Goal: Transaction & Acquisition: Purchase product/service

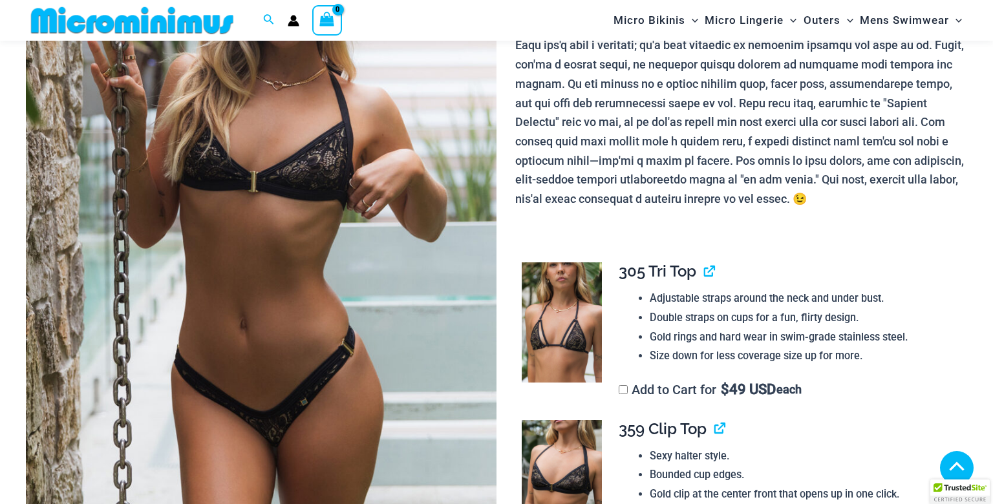
scroll to position [268, 0]
click at [456, 204] on img at bounding box center [261, 209] width 471 height 706
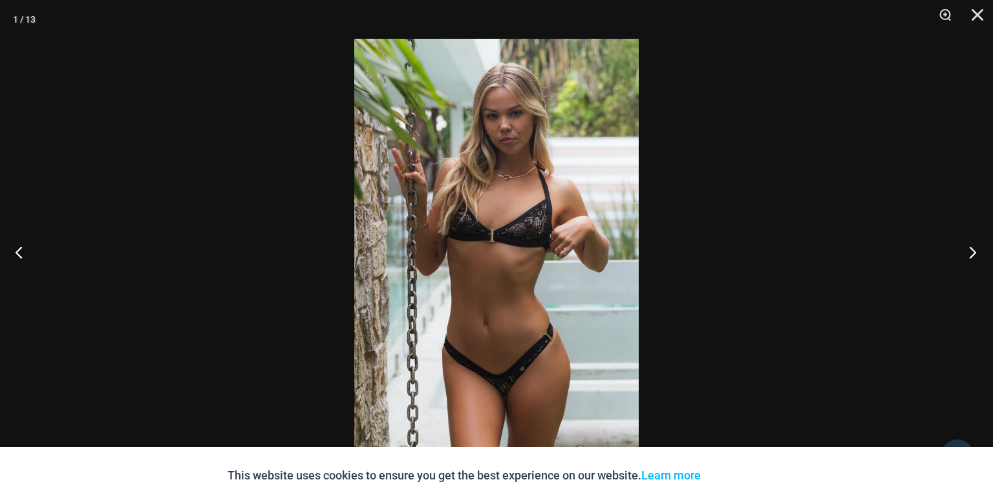
click at [976, 255] on button "Next" at bounding box center [969, 252] width 48 height 65
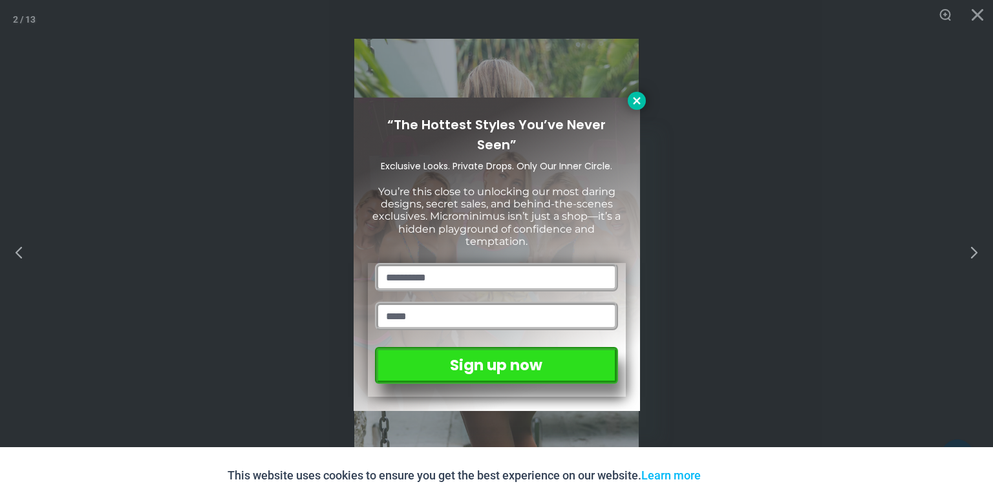
click at [639, 100] on icon at bounding box center [636, 100] width 7 height 7
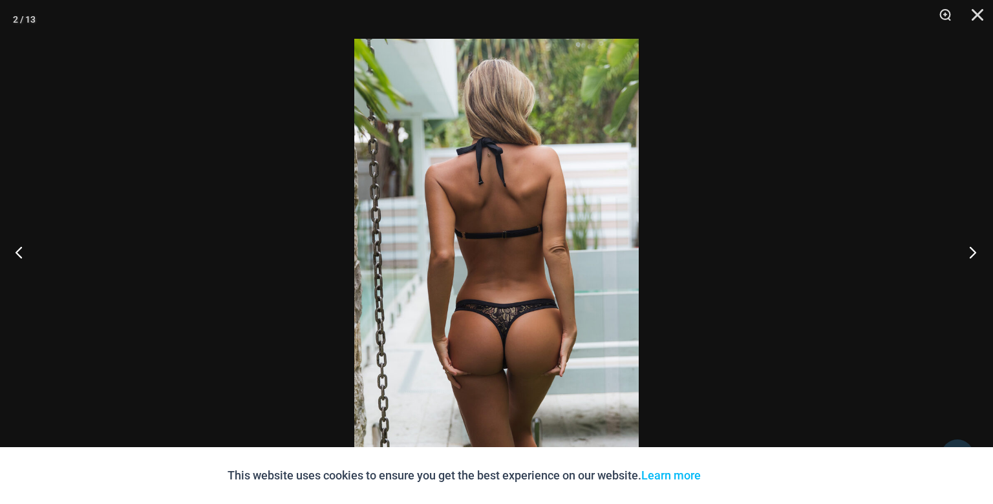
click at [977, 252] on button "Next" at bounding box center [969, 252] width 48 height 65
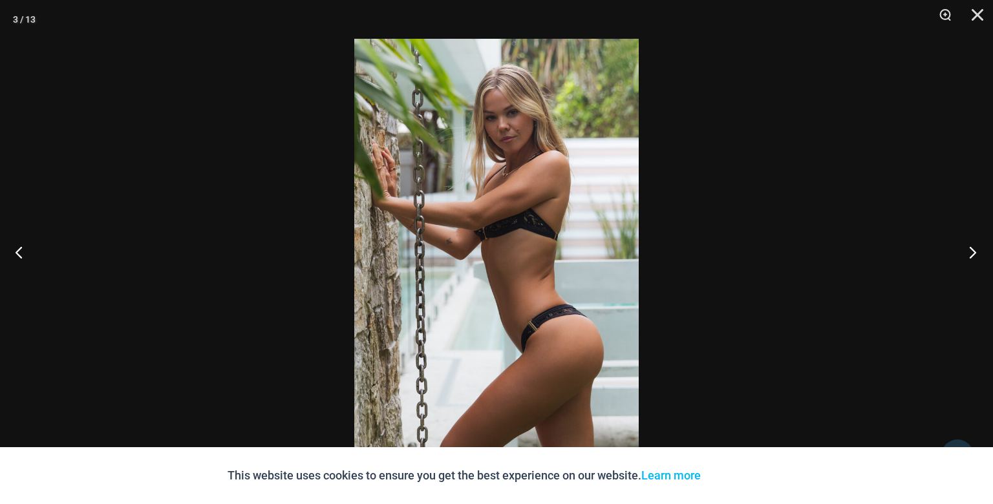
click at [977, 252] on button "Next" at bounding box center [969, 252] width 48 height 65
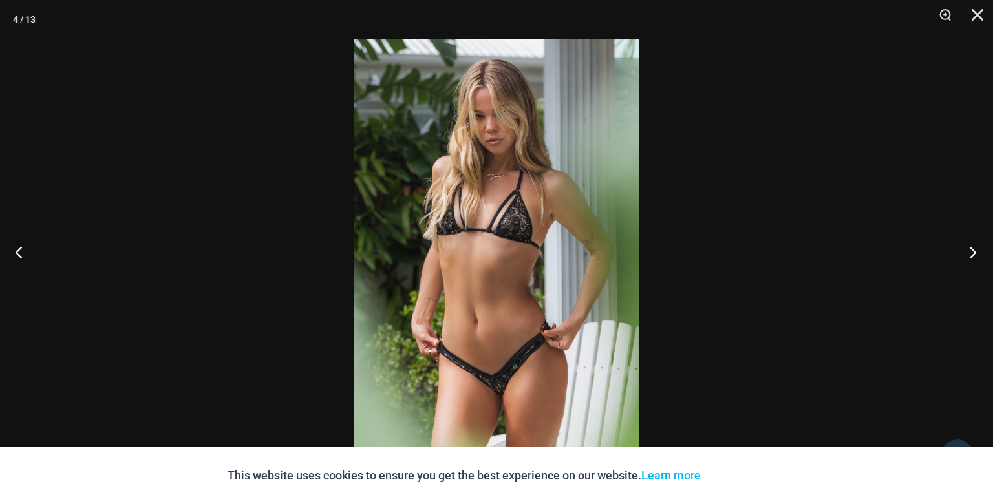
click at [977, 252] on button "Next" at bounding box center [969, 252] width 48 height 65
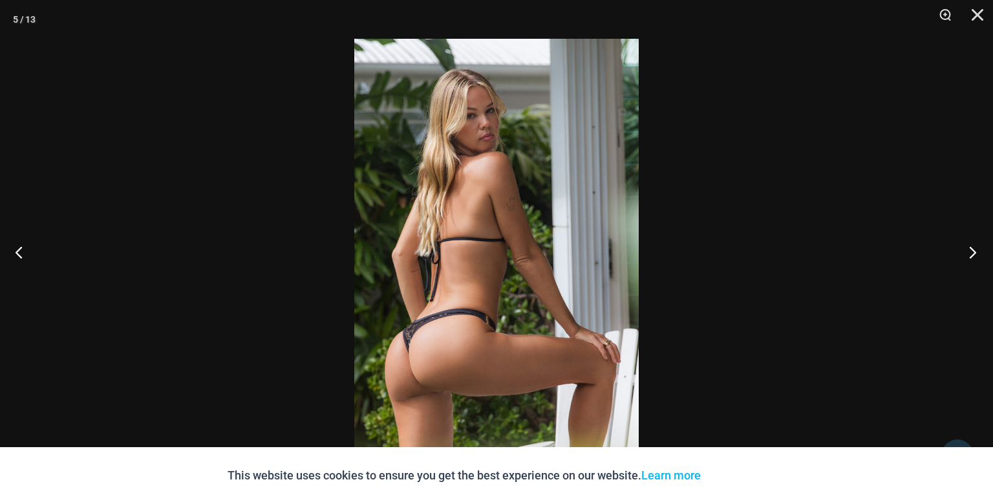
click at [977, 252] on button "Next" at bounding box center [969, 252] width 48 height 65
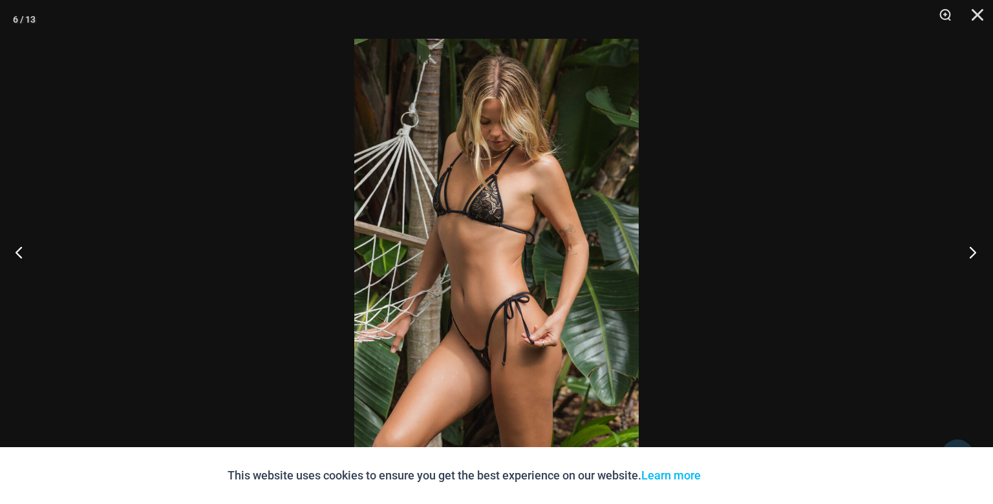
click at [977, 252] on button "Next" at bounding box center [969, 252] width 48 height 65
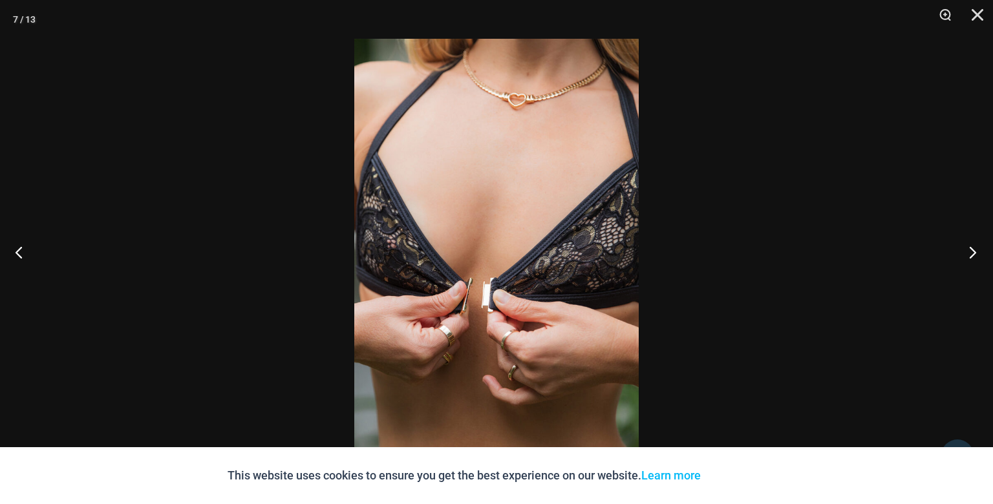
click at [977, 252] on button "Next" at bounding box center [969, 252] width 48 height 65
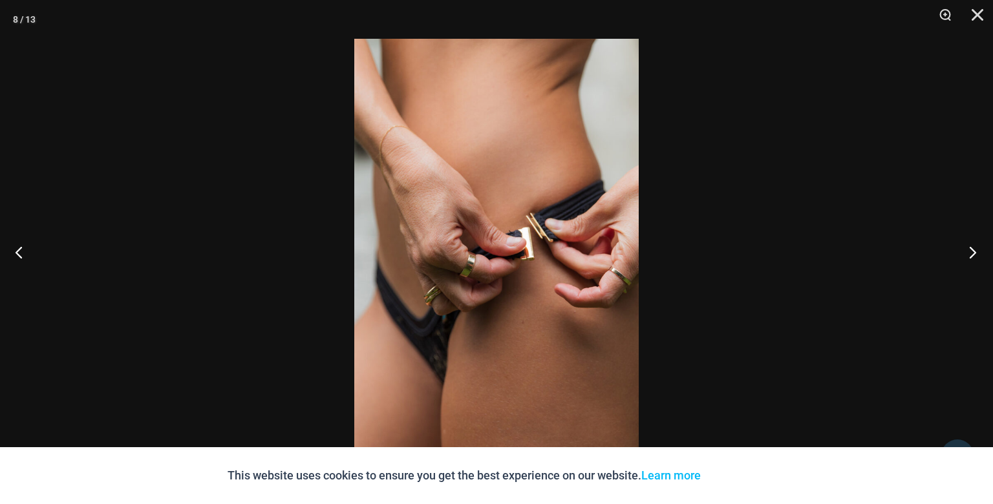
click at [977, 252] on button "Next" at bounding box center [969, 252] width 48 height 65
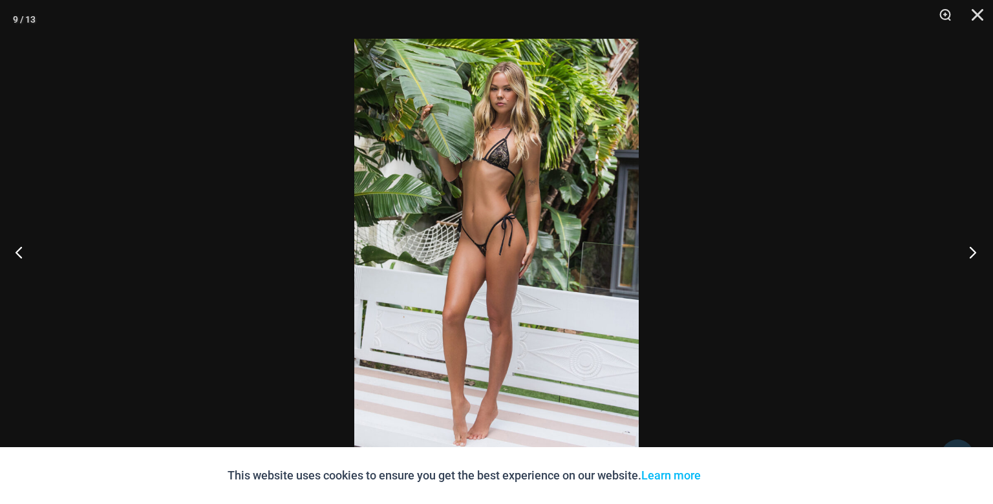
click at [977, 252] on button "Next" at bounding box center [969, 252] width 48 height 65
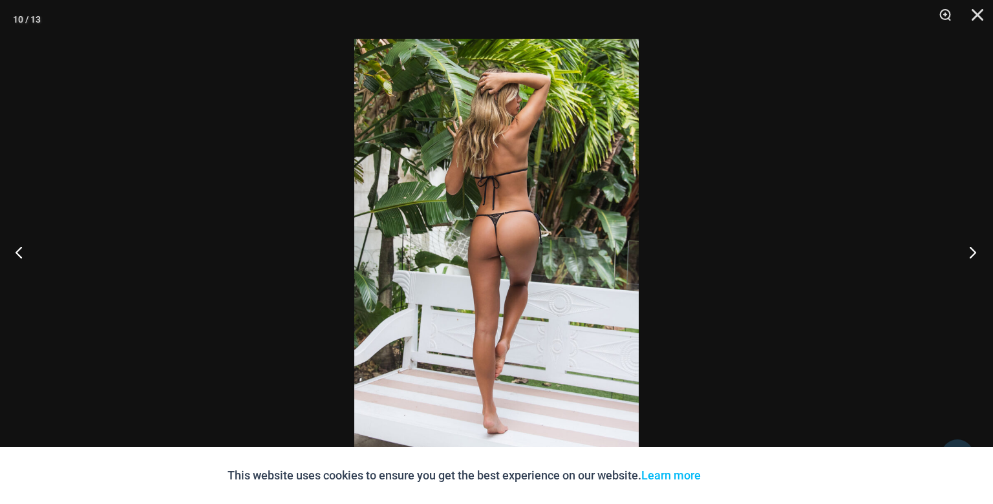
click at [977, 252] on button "Next" at bounding box center [969, 252] width 48 height 65
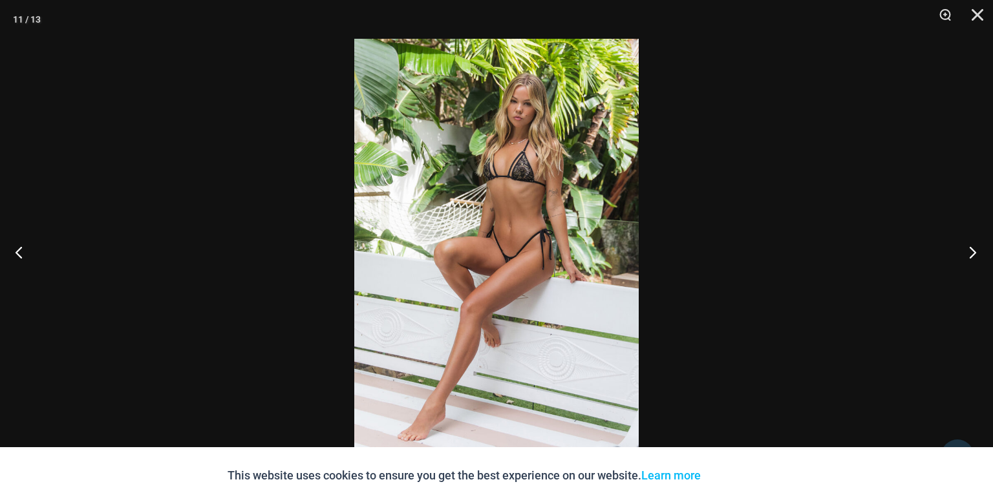
click at [977, 252] on button "Next" at bounding box center [969, 252] width 48 height 65
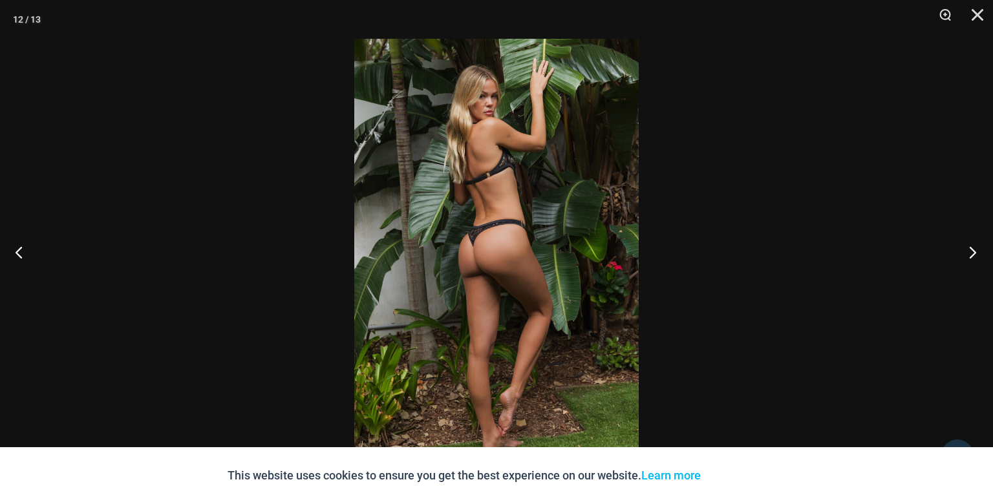
click at [977, 252] on button "Next" at bounding box center [969, 252] width 48 height 65
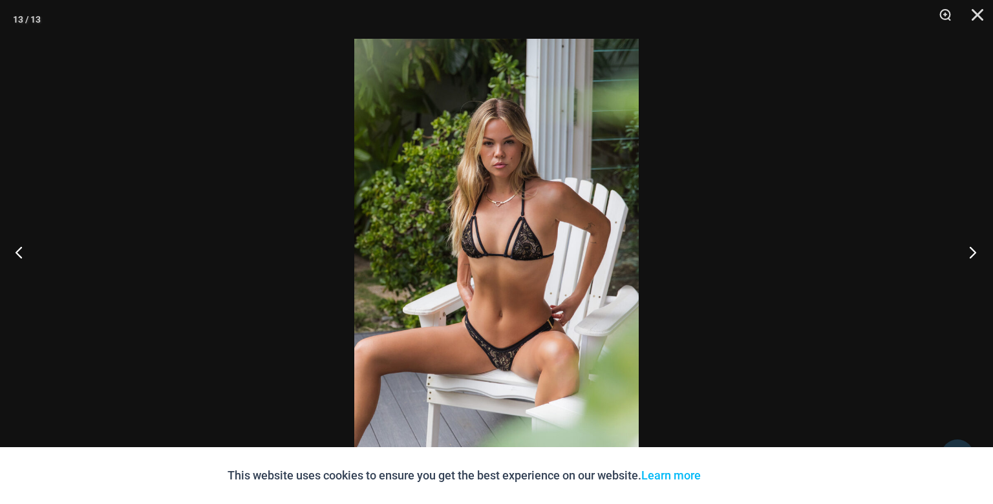
click at [977, 252] on button "Next" at bounding box center [969, 252] width 48 height 65
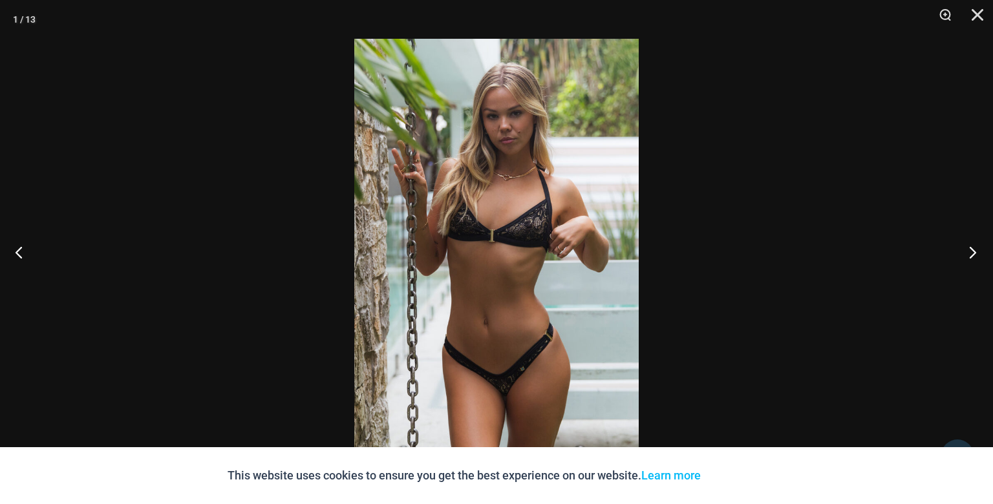
click at [977, 252] on button "Next" at bounding box center [969, 252] width 48 height 65
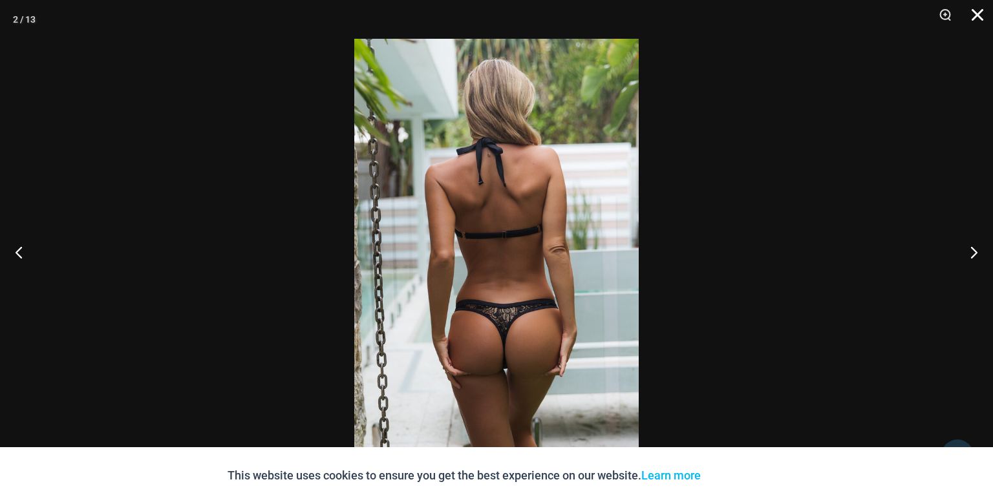
click at [976, 14] on button "Close" at bounding box center [973, 19] width 32 height 39
